Goal: Check status: Check status

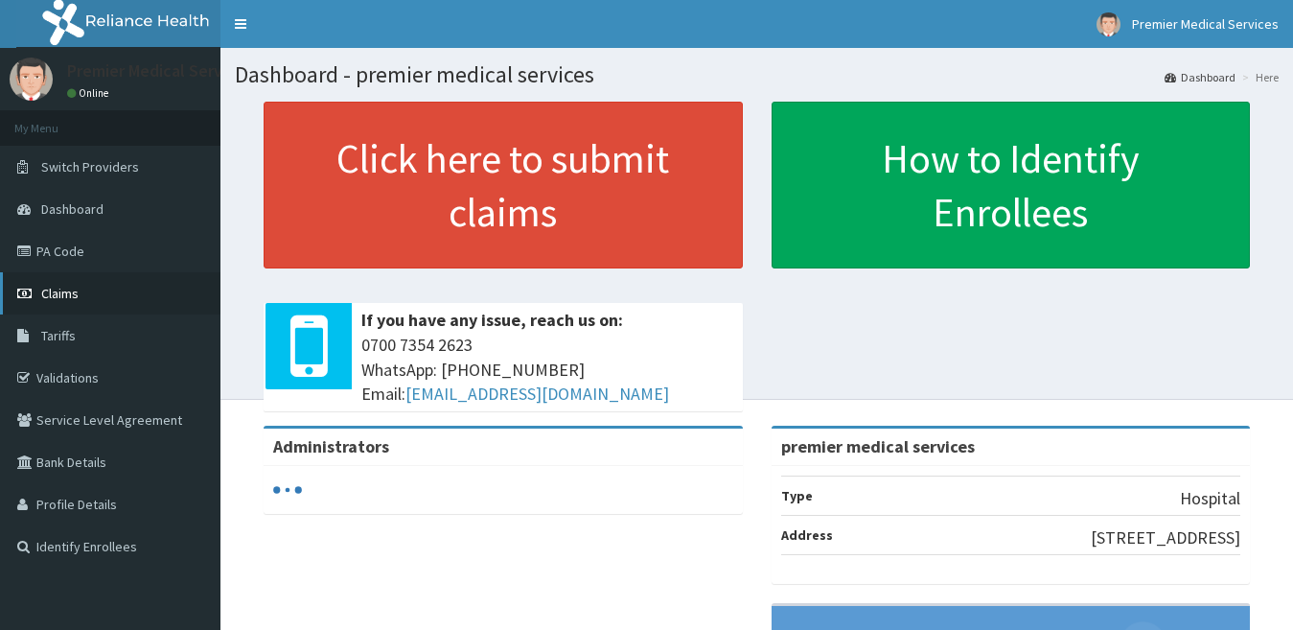
click at [73, 299] on span "Claims" at bounding box center [59, 293] width 37 height 17
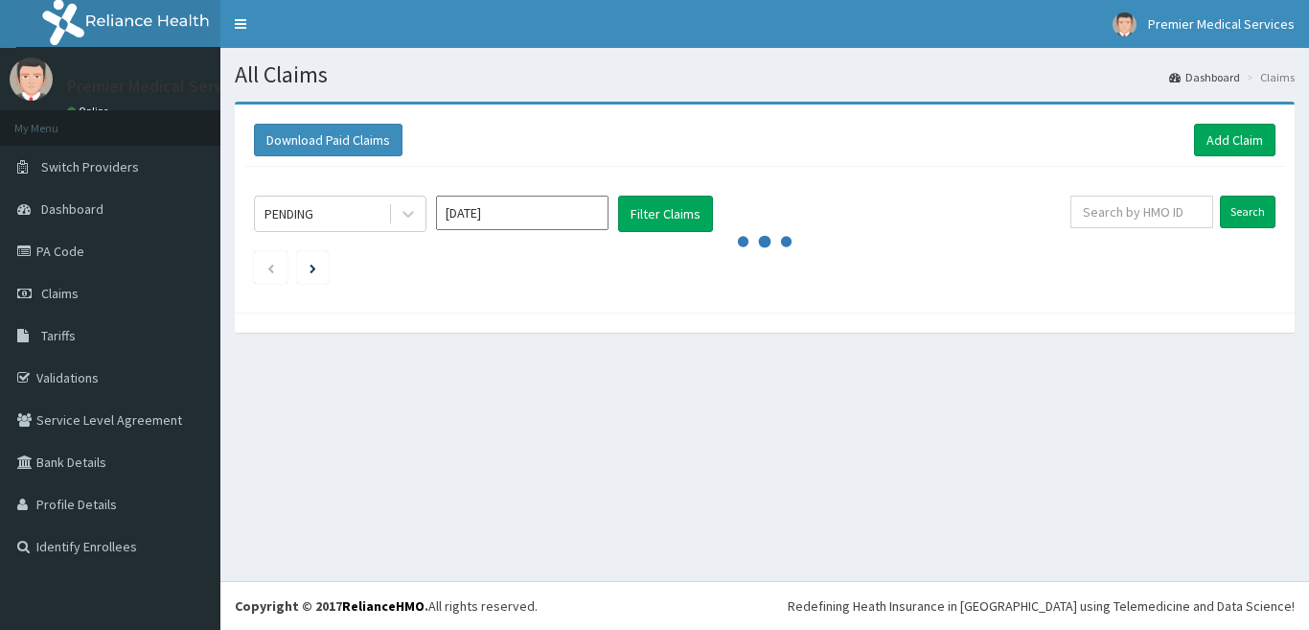
click at [1175, 217] on input "text" at bounding box center [1141, 211] width 143 height 33
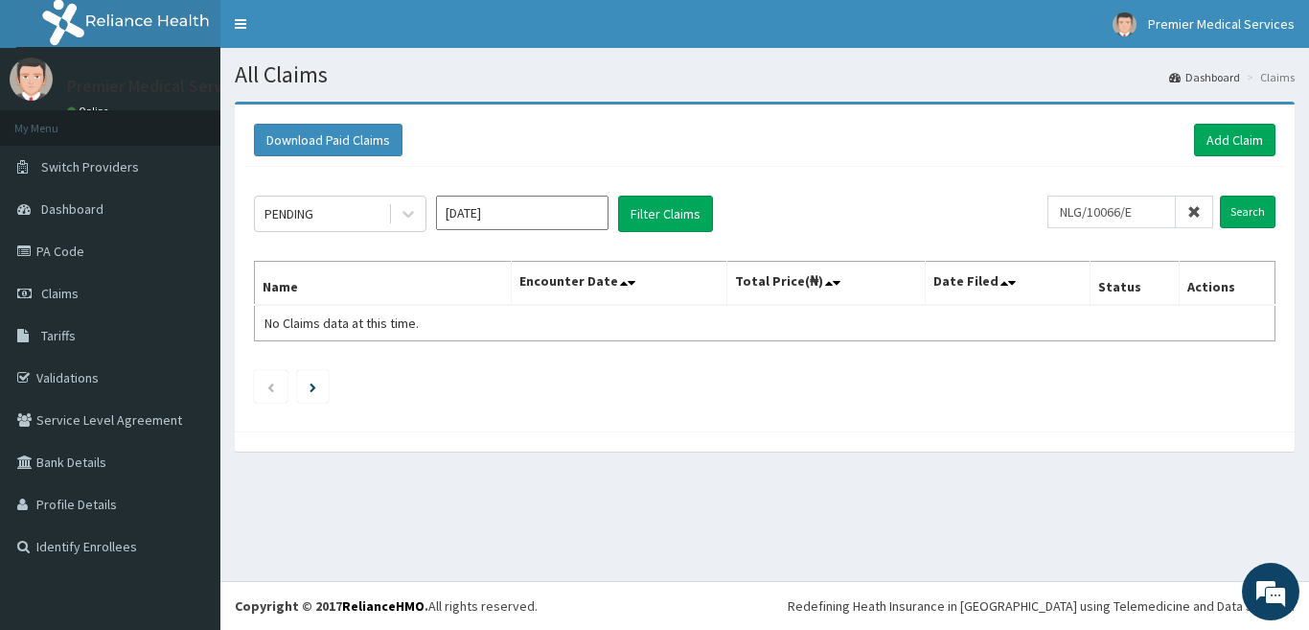
click at [1220, 195] on input "Search" at bounding box center [1248, 211] width 56 height 33
type input "NIG/10066/E"
click at [1220, 195] on input "Search" at bounding box center [1248, 211] width 56 height 33
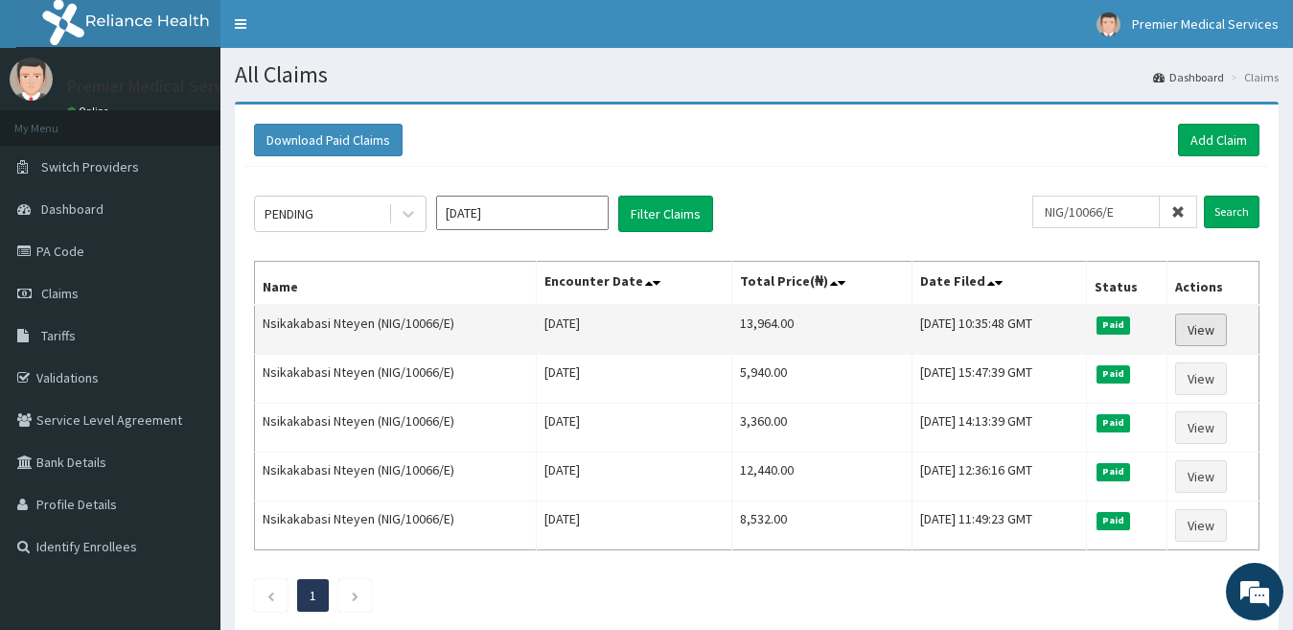
click at [1192, 334] on link "View" at bounding box center [1201, 329] width 52 height 33
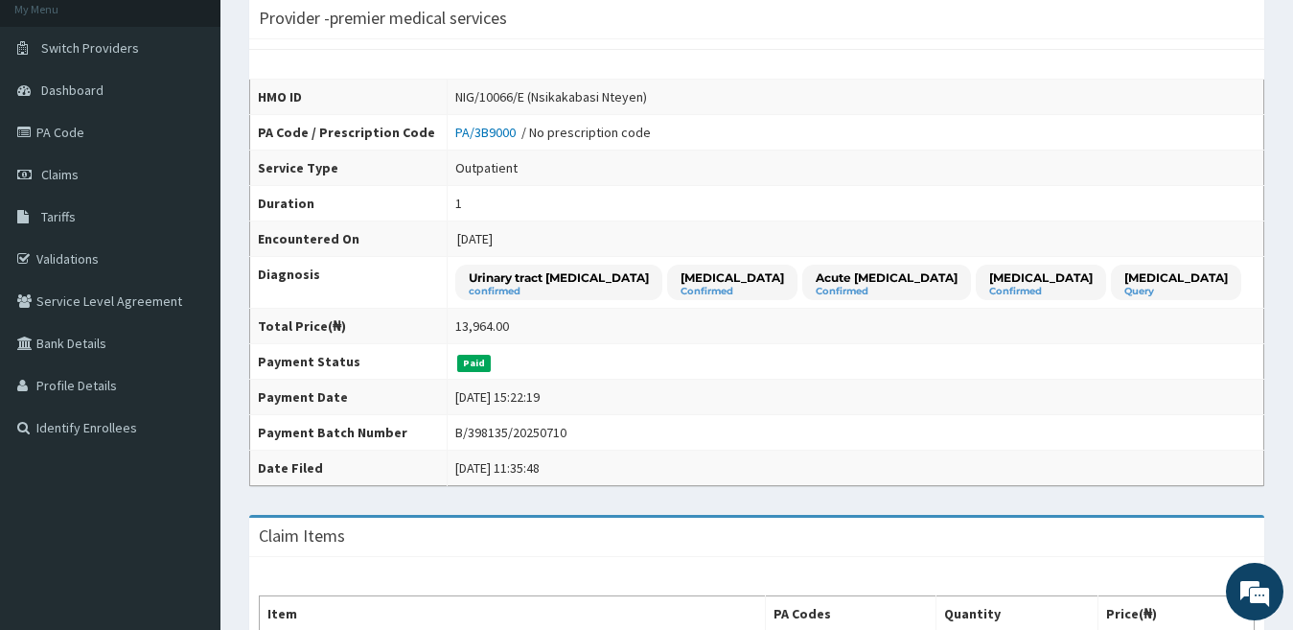
scroll to position [96, 0]
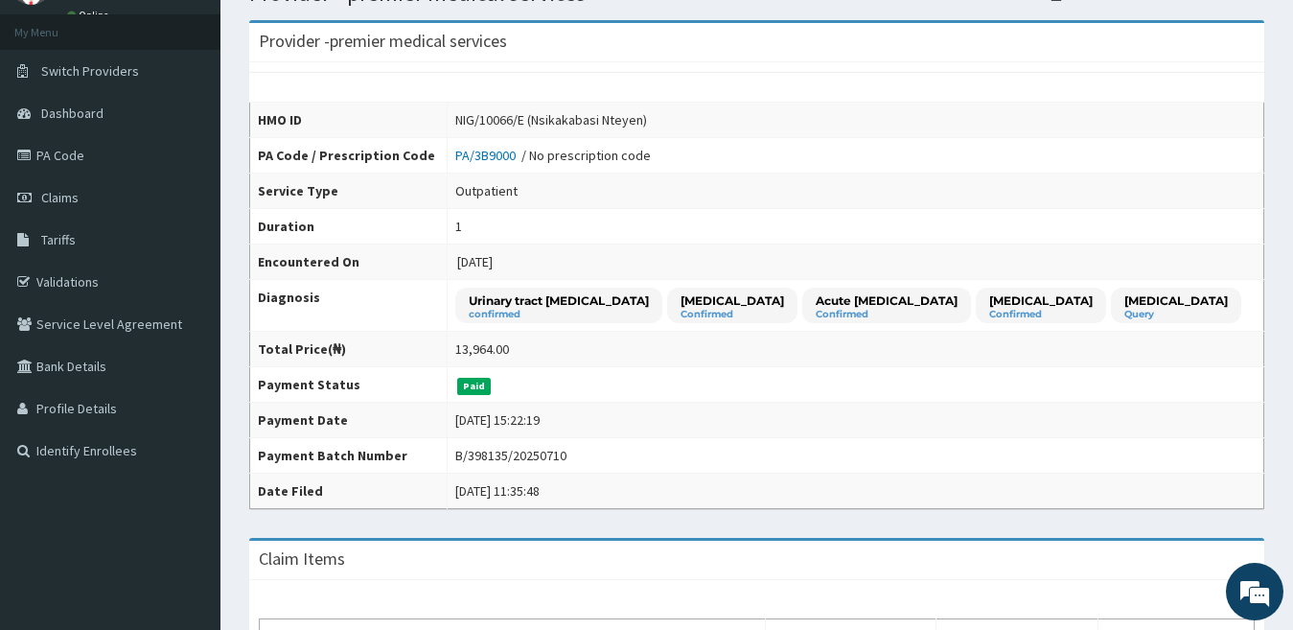
click at [472, 113] on div "NIG/10066/E (Nsikakabasi Nteyen)" at bounding box center [551, 119] width 192 height 19
click at [455, 123] on div "NIG/10066/E (Nsikakabasi Nteyen)" at bounding box center [551, 119] width 192 height 19
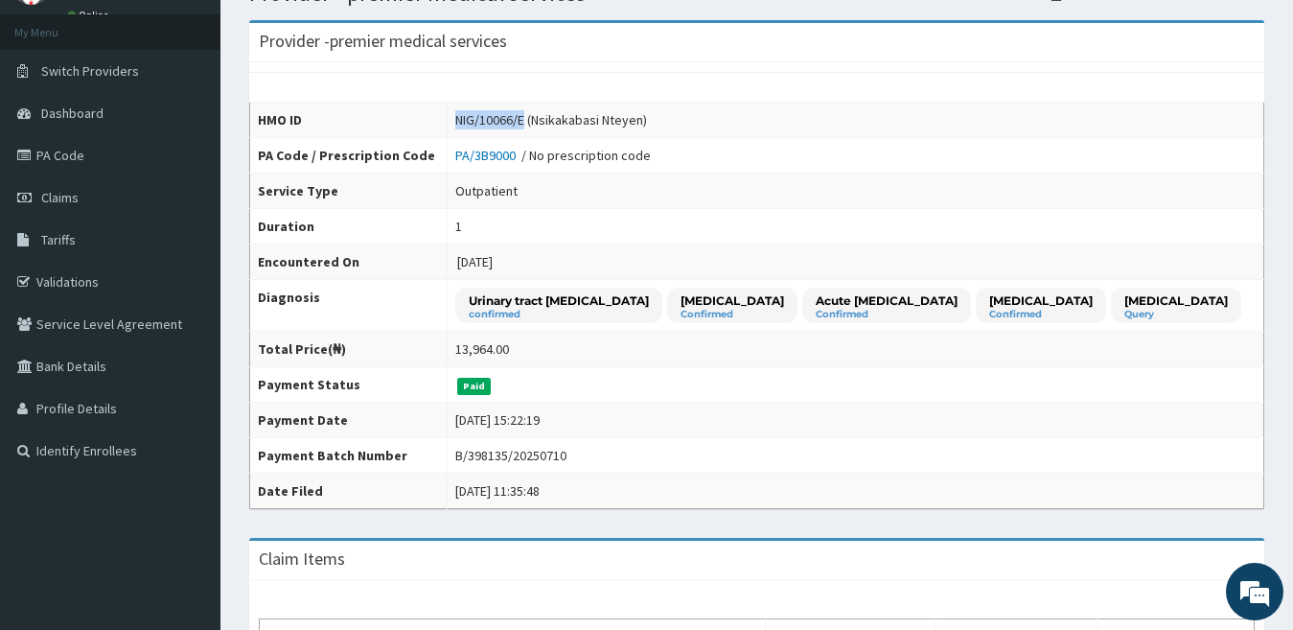
drag, startPoint x: 439, startPoint y: 119, endPoint x: 508, endPoint y: 118, distance: 69.0
click at [508, 118] on div "NIG/10066/E (Nsikakabasi Nteyen)" at bounding box center [551, 119] width 192 height 19
copy div "NIG/10066/E"
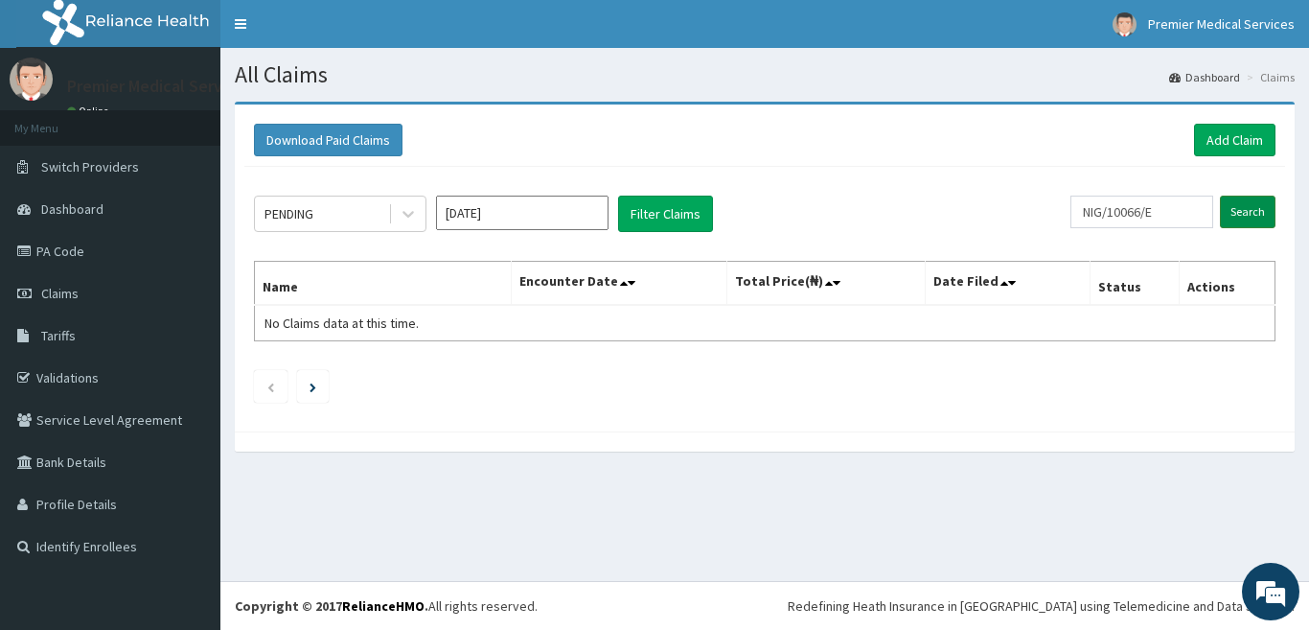
click at [1260, 210] on input "Search" at bounding box center [1248, 211] width 56 height 33
